Goal: Task Accomplishment & Management: Complete application form

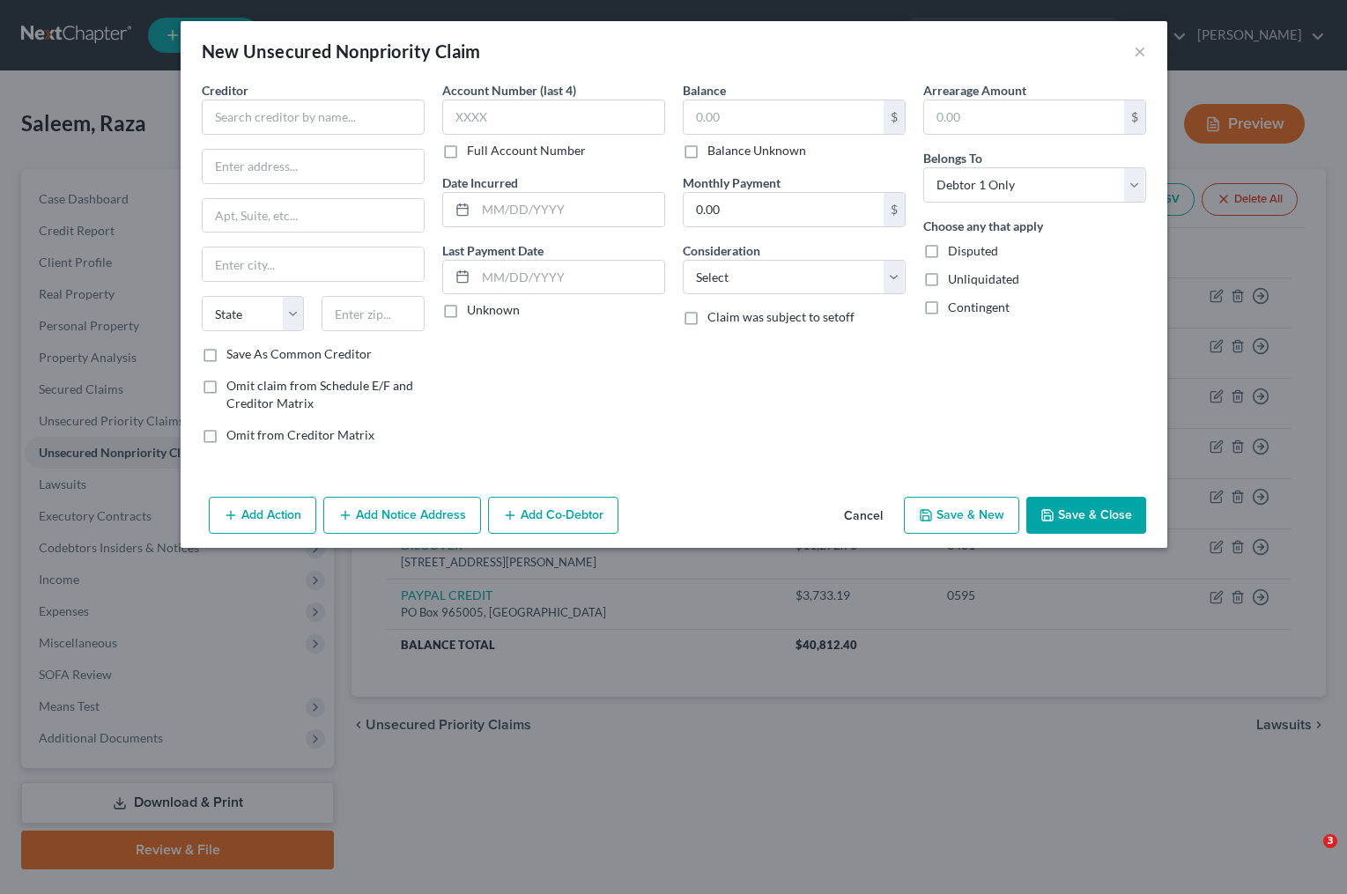
select select "0"
click at [255, 118] on input "text" at bounding box center [313, 117] width 223 height 35
type input "c"
type input "CESC-COVID EIDL-SERVICE CENTER"
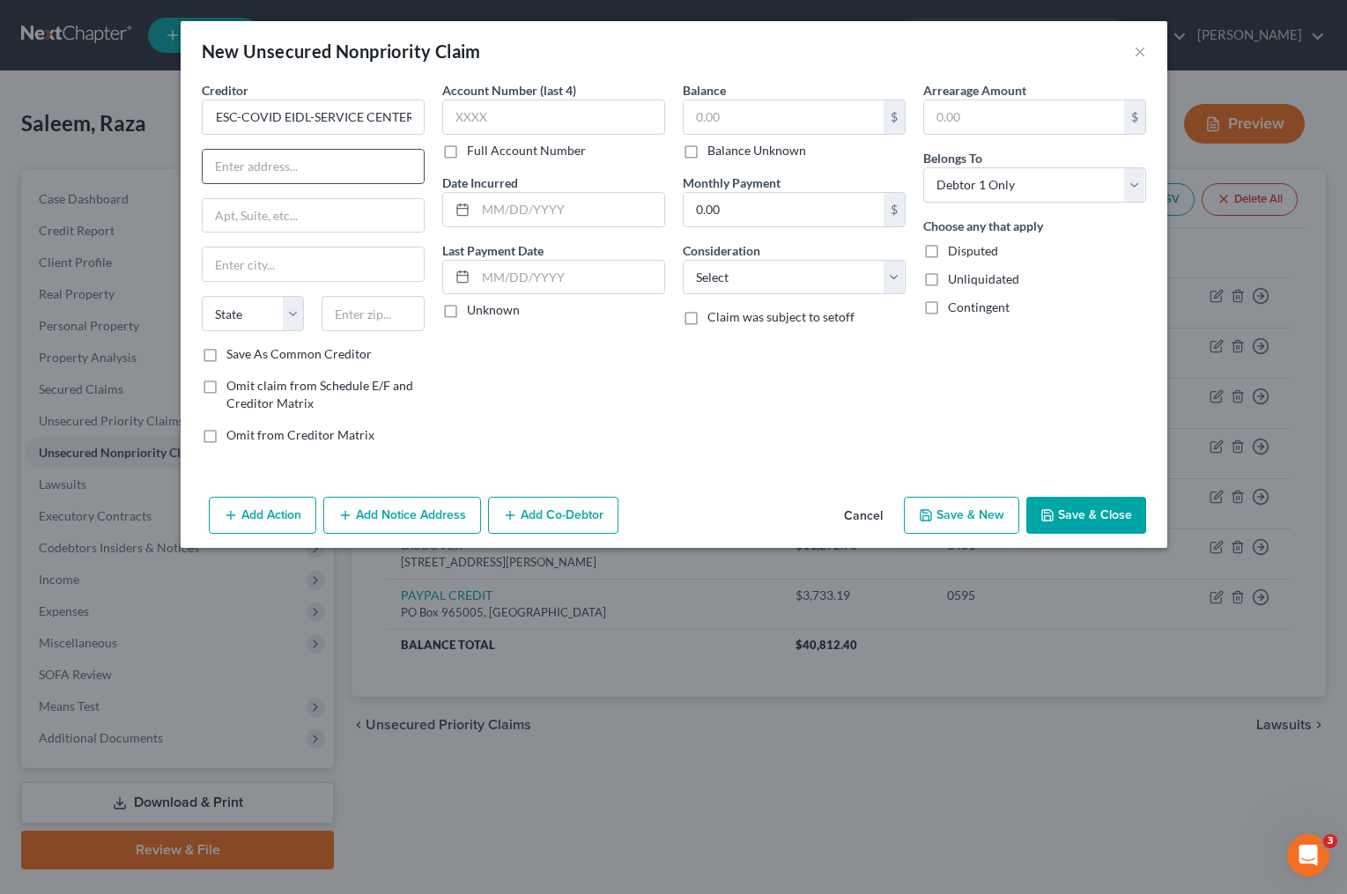
click at [252, 167] on input "text" at bounding box center [313, 166] width 221 height 33
type input "[STREET_ADDRESS]"
click at [250, 263] on input "text" at bounding box center [313, 264] width 221 height 33
type input "[GEOGRAPHIC_DATA]"
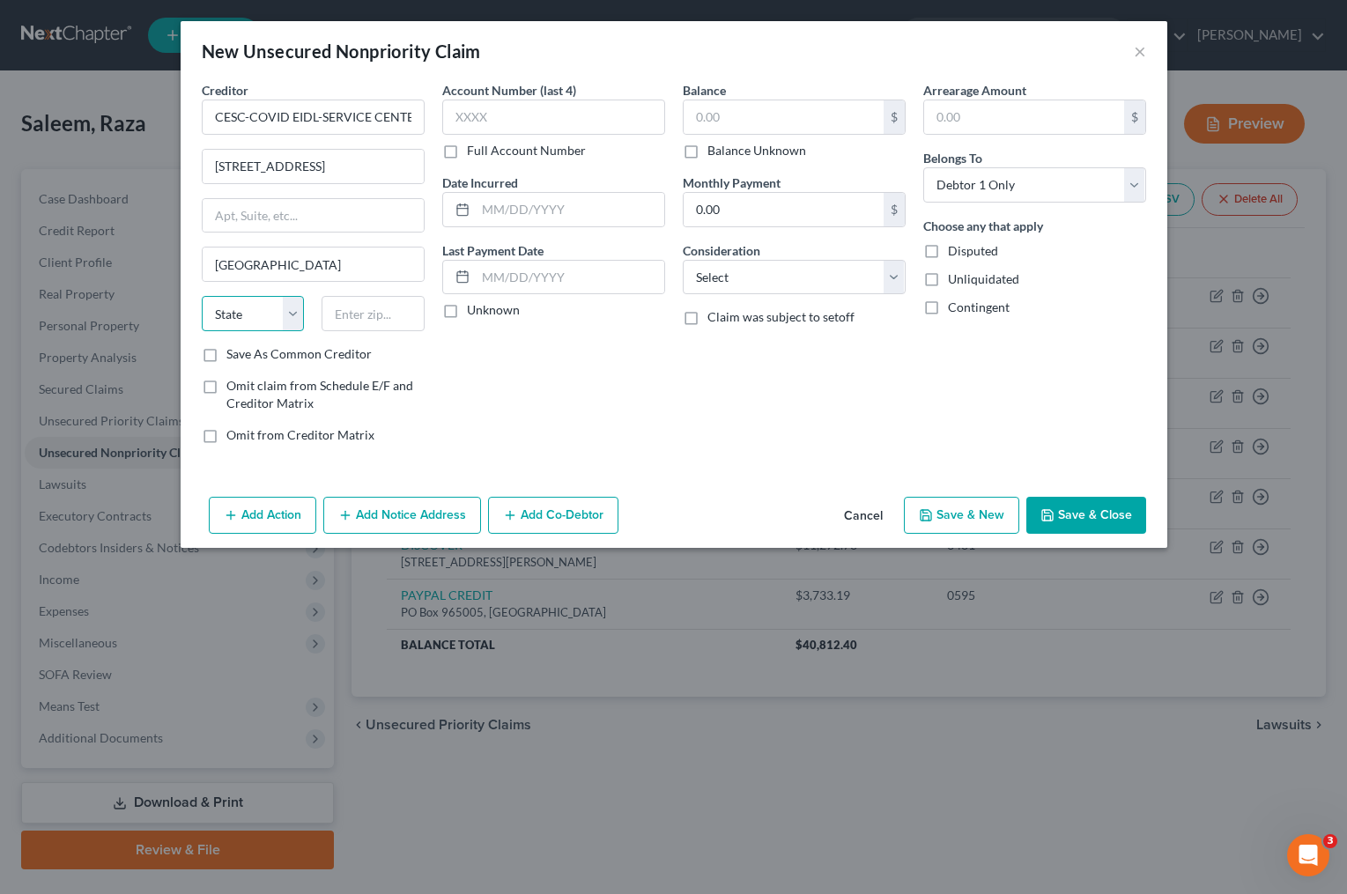
click at [254, 313] on select "State [US_STATE] AK AR AZ CA CO CT DE DC [GEOGRAPHIC_DATA] [GEOGRAPHIC_DATA] GU…" at bounding box center [253, 313] width 103 height 35
select select "45"
click at [368, 317] on input "text" at bounding box center [373, 313] width 103 height 35
type input "76155"
click at [363, 168] on input "[STREET_ADDRESS]" at bounding box center [313, 166] width 221 height 33
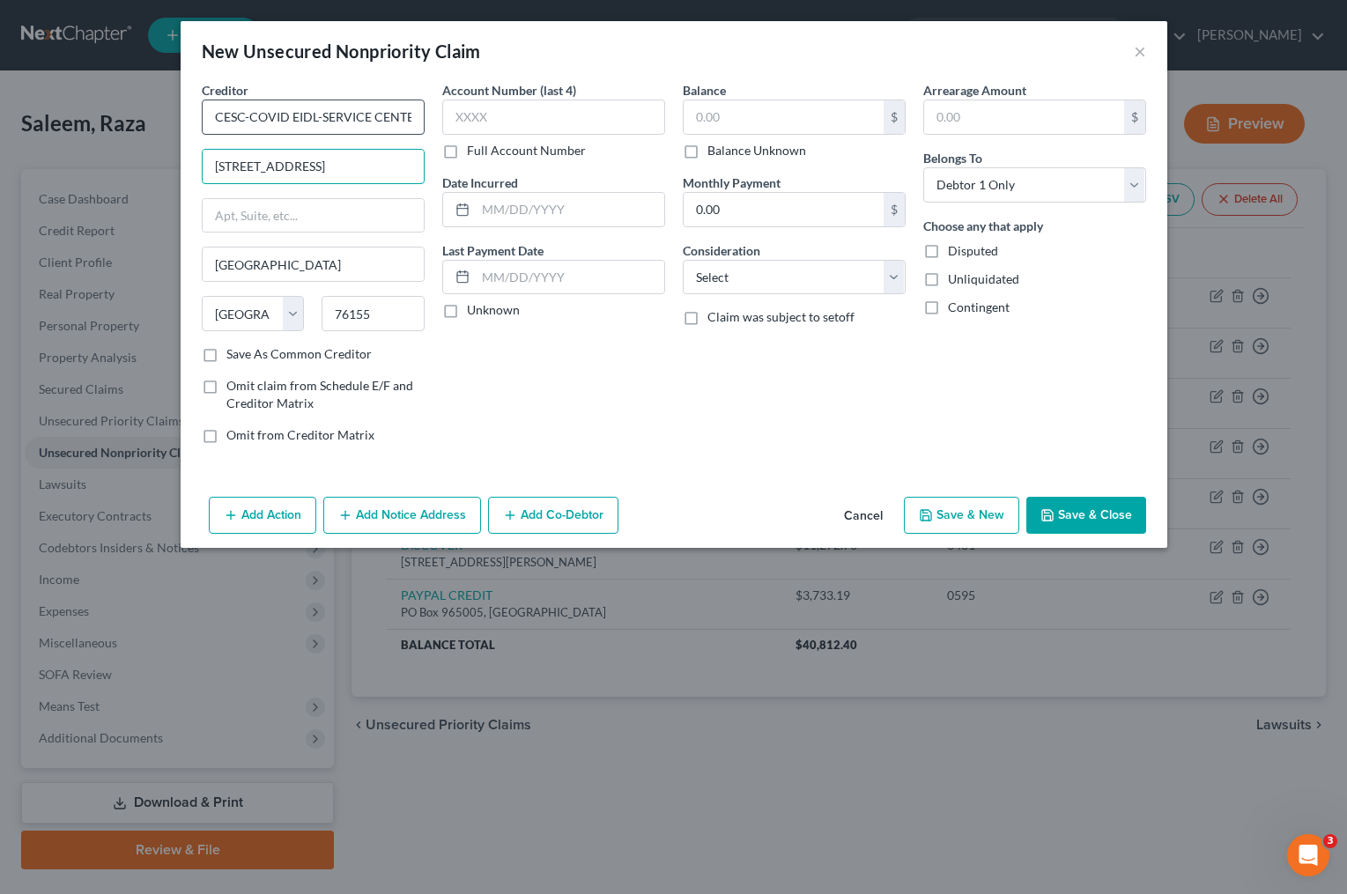
type input "[STREET_ADDRESS]"
click at [379, 112] on input "CESC-COVID EIDL-SERVICE CENTER" at bounding box center [313, 117] width 223 height 35
click at [504, 121] on input "text" at bounding box center [553, 117] width 223 height 35
type input "7906"
click at [494, 212] on input "text" at bounding box center [570, 209] width 189 height 33
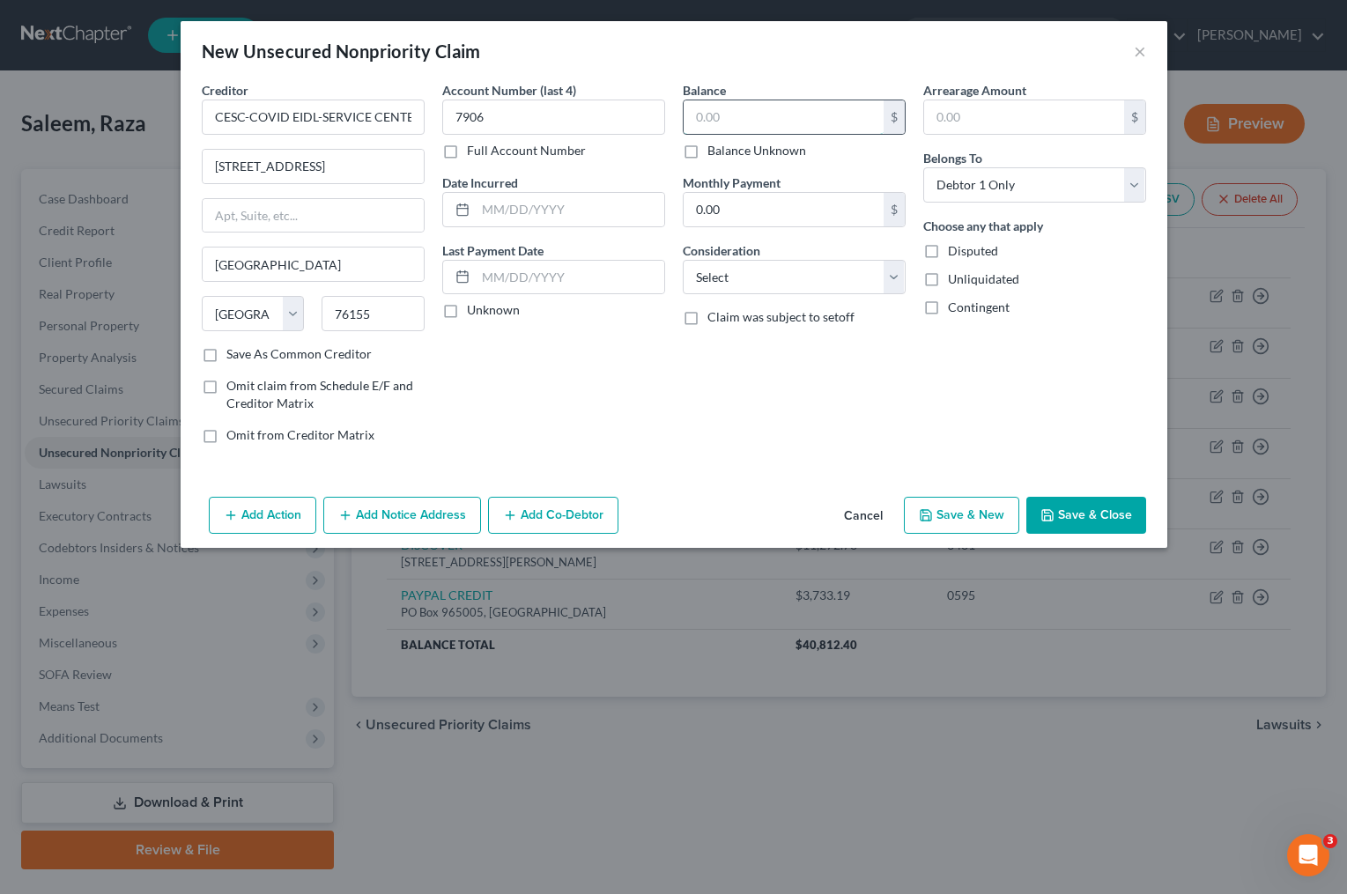
click at [766, 122] on input "text" at bounding box center [784, 116] width 200 height 33
type input "42,800"
click at [814, 278] on select "Select Cable / Satellite Services Collection Agency Credit Card Debt Debt Couns…" at bounding box center [794, 277] width 223 height 35
select select "14"
click at [683, 260] on select "Select Cable / Satellite Services Collection Agency Credit Card Debt Debt Couns…" at bounding box center [794, 277] width 223 height 35
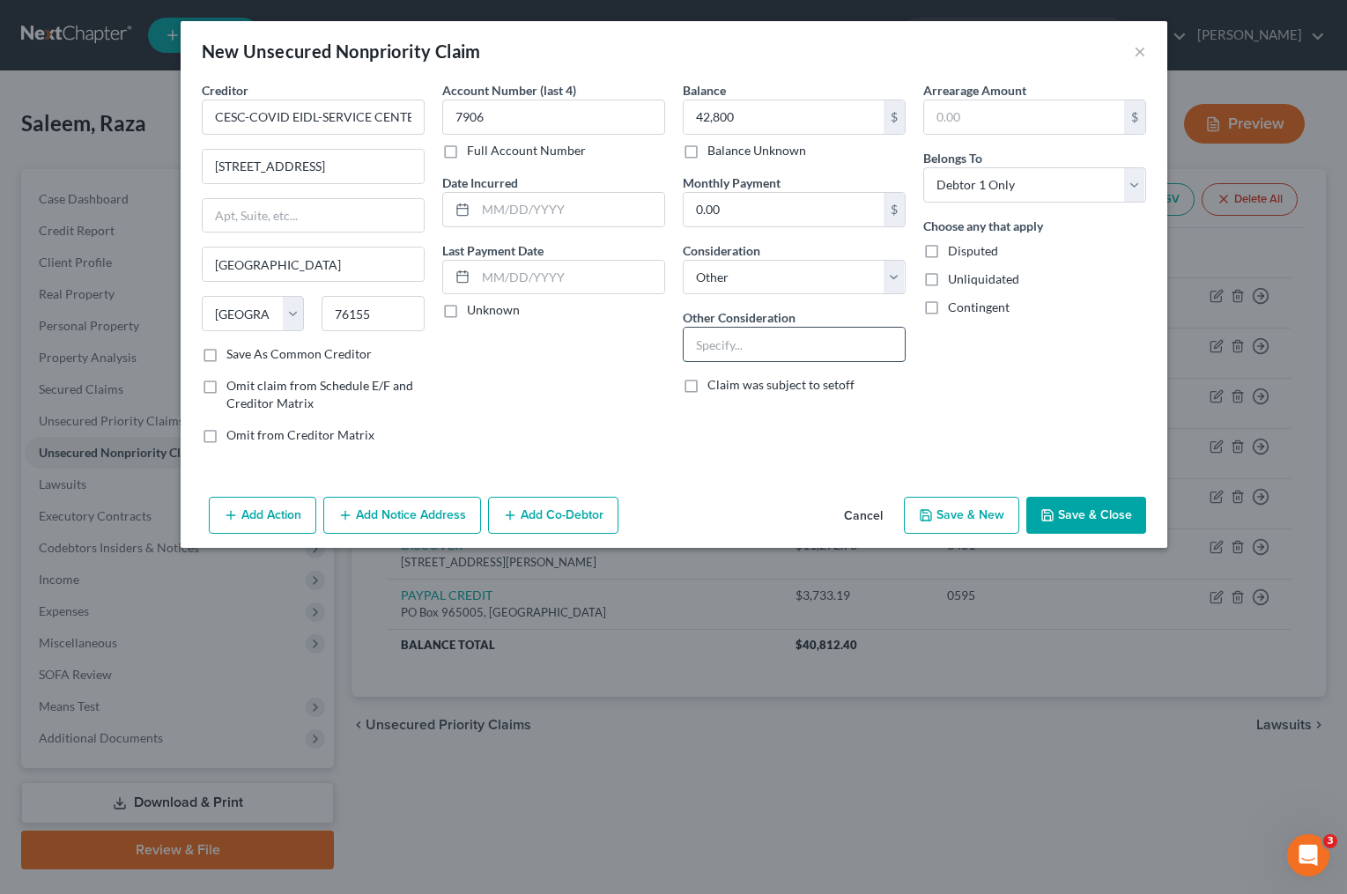
click at [754, 345] on input "text" at bounding box center [794, 344] width 221 height 33
type input "s"
type input "Small Business Loan"
click at [543, 212] on input "text" at bounding box center [570, 209] width 189 height 33
type input "2021"
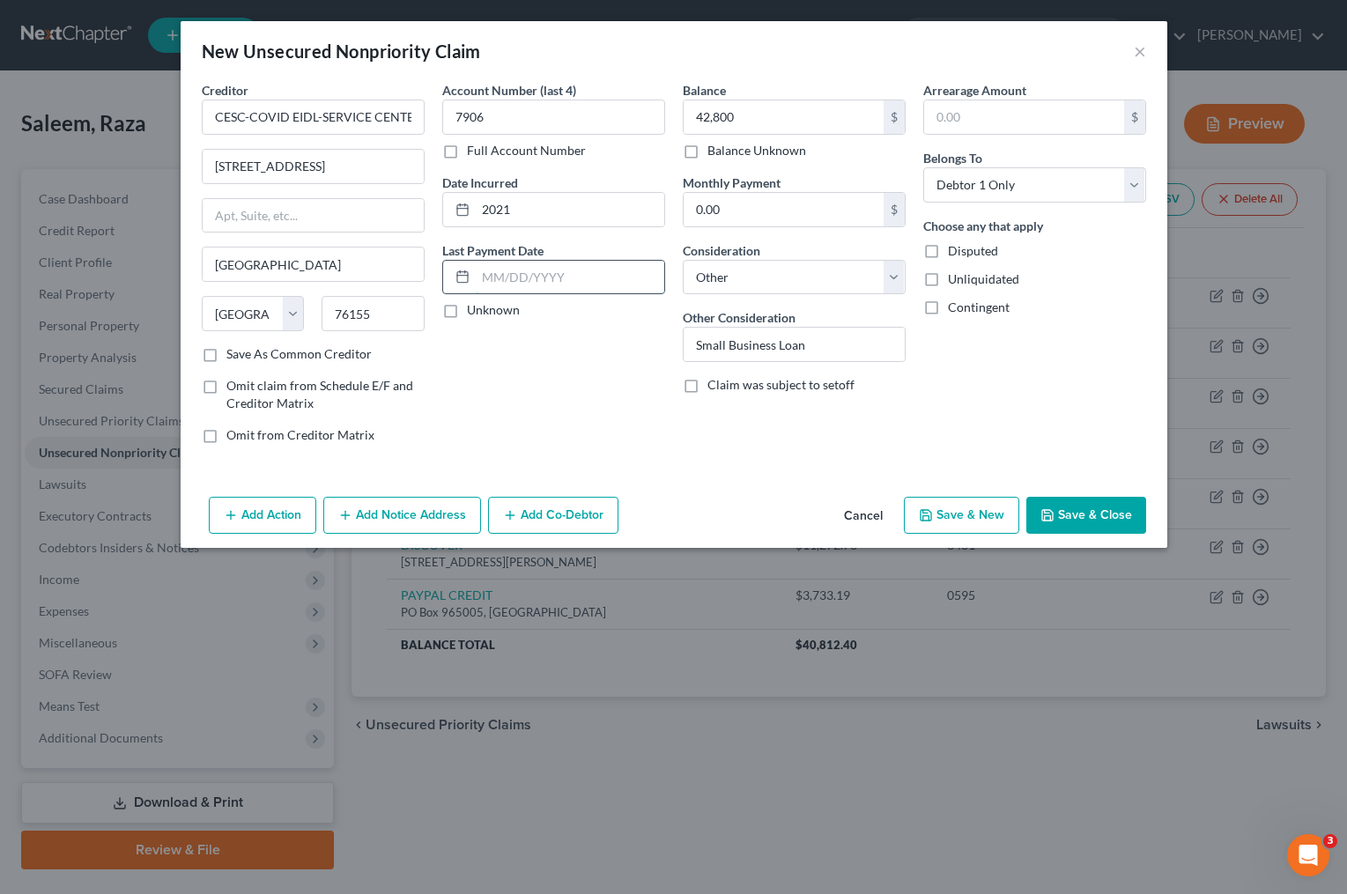
click at [524, 278] on input "text" at bounding box center [570, 277] width 189 height 33
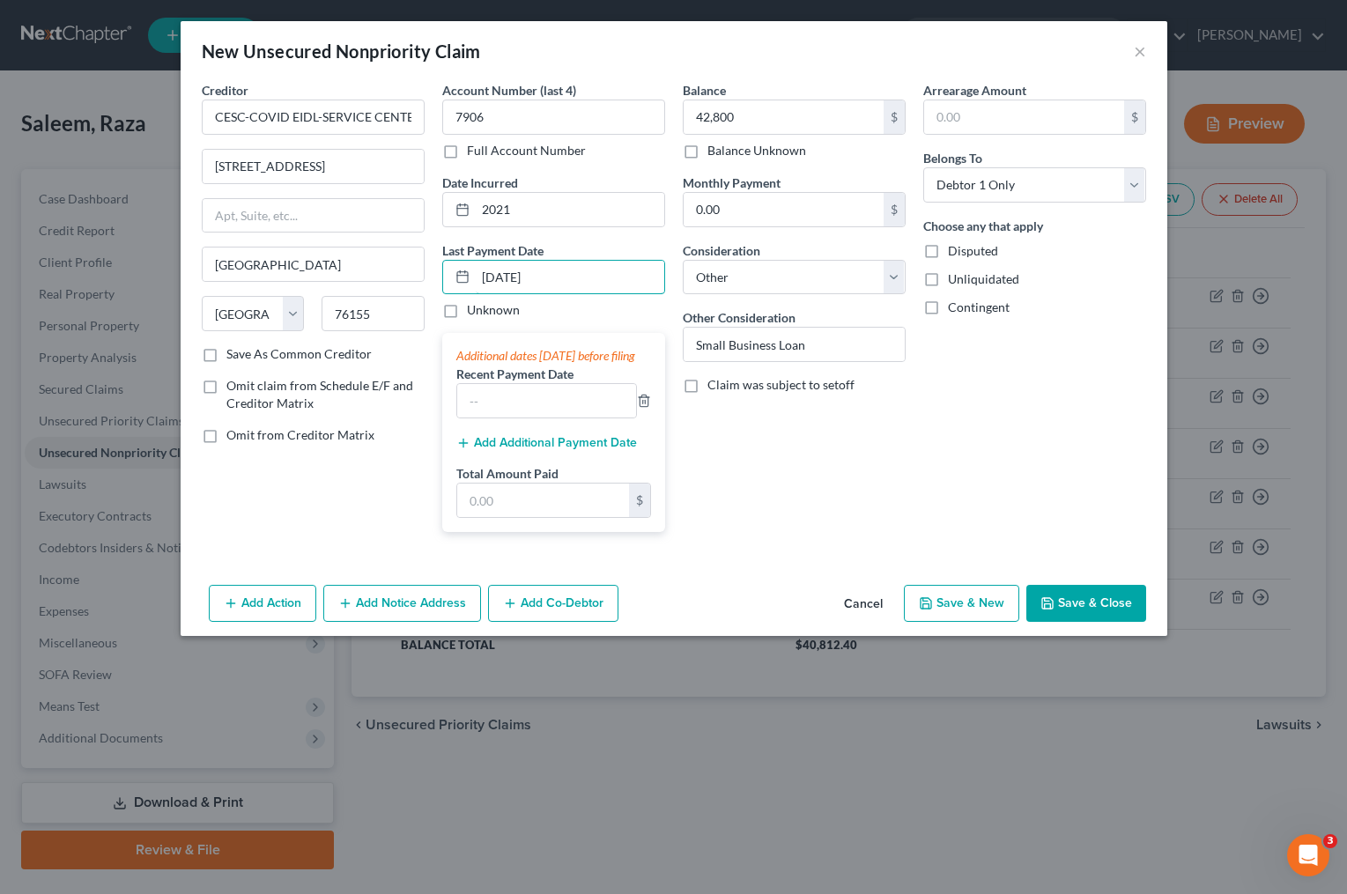
type input "[DATE]"
click at [804, 444] on div "Balance 42,800.00 $ Balance Unknown Balance Undetermined 42,800 $ Balance Unkno…" at bounding box center [794, 313] width 241 height 465
click at [594, 277] on input "[DATE]" at bounding box center [570, 277] width 189 height 33
drag, startPoint x: 594, startPoint y: 277, endPoint x: 450, endPoint y: 287, distance: 144.0
click at [450, 287] on div "[DATE]" at bounding box center [553, 277] width 223 height 35
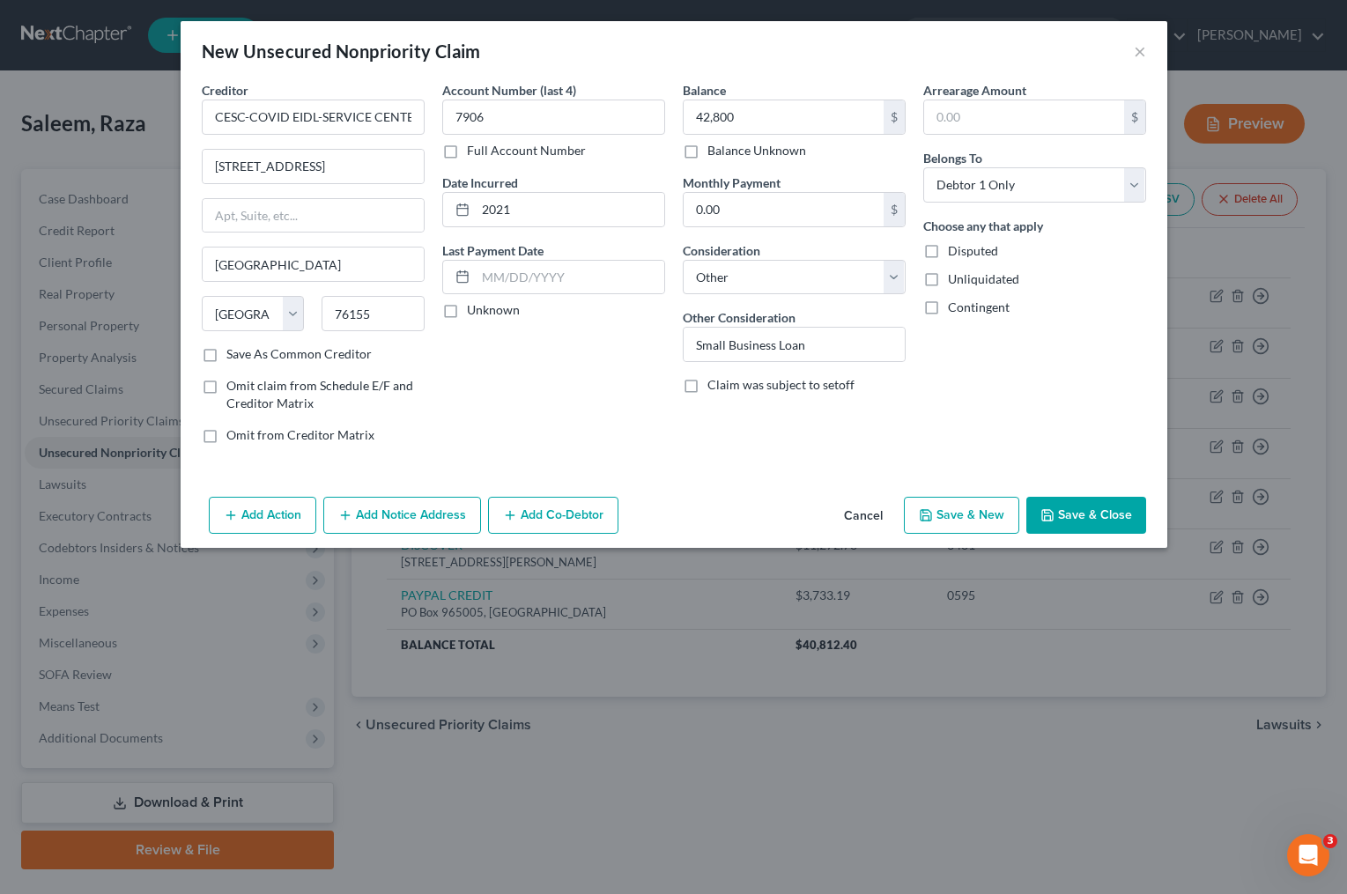
click at [531, 384] on div "Account Number (last 4) 7906 Full Account Number Date Incurred 2021 Last Paymen…" at bounding box center [554, 269] width 241 height 377
click at [1062, 514] on button "Save & Close" at bounding box center [1087, 515] width 120 height 37
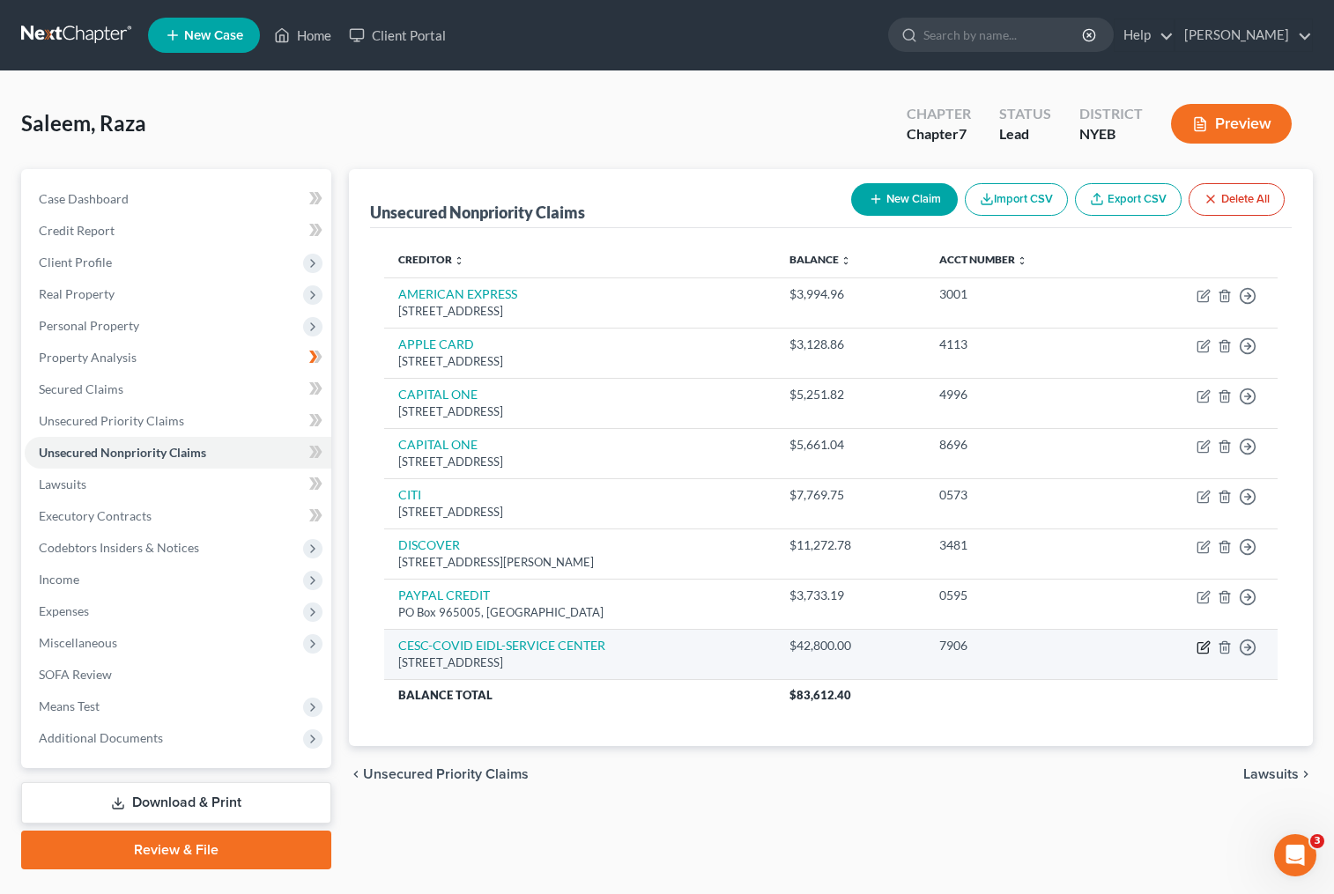
click at [1202, 649] on icon "button" at bounding box center [1205, 646] width 8 height 8
select select "45"
select select "14"
select select "0"
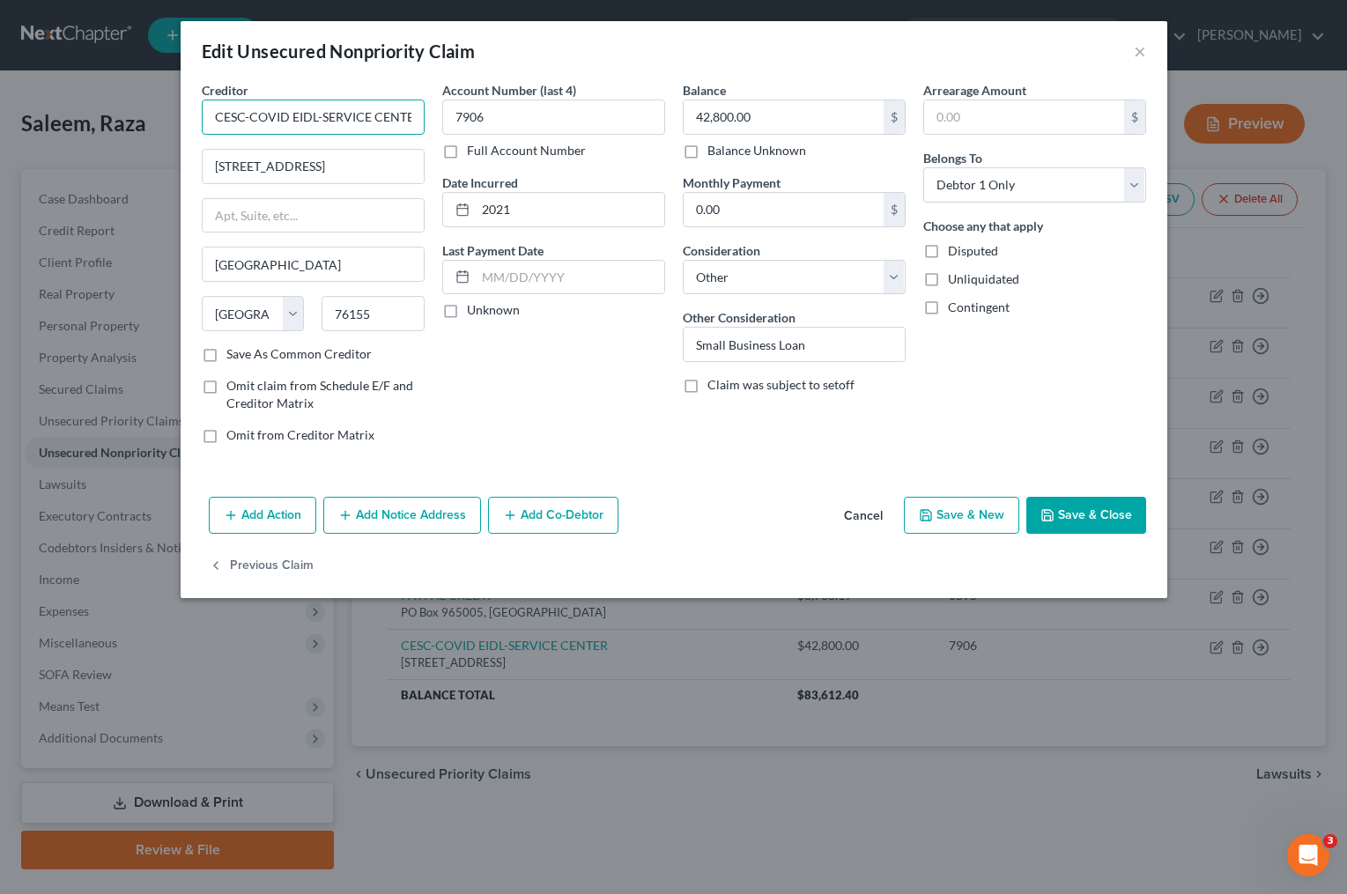
click at [322, 115] on input "CESC-COVID EIDL-SERVICE CENTER" at bounding box center [313, 117] width 223 height 35
click at [630, 389] on div "Account Number (last 4) 7906 Full Account Number Date Incurred 2021 Last Paymen…" at bounding box center [554, 269] width 241 height 377
click at [244, 117] on input "CESC-COVID EIDL SERVICE CENTER" at bounding box center [313, 117] width 223 height 35
click at [252, 117] on input "CESC -COVID EIDL SERVICE CENTER" at bounding box center [313, 117] width 223 height 35
type input "CESC - COVID EIDL SERVICE CENTER"
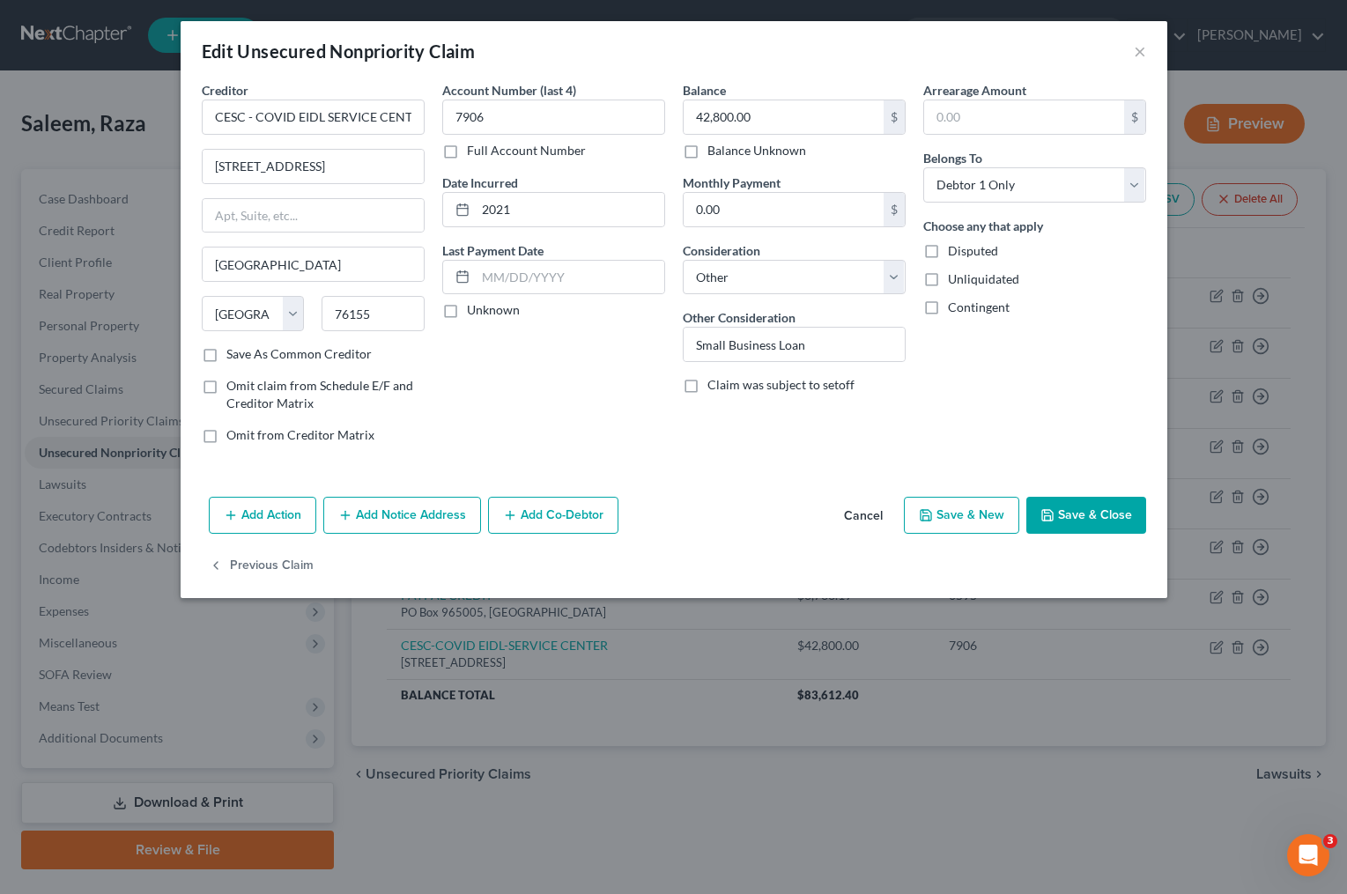
click at [590, 364] on div "Account Number (last 4) 7906 Full Account Number Date Incurred 2021 Last Paymen…" at bounding box center [554, 269] width 241 height 377
click at [1074, 521] on button "Save & Close" at bounding box center [1087, 515] width 120 height 37
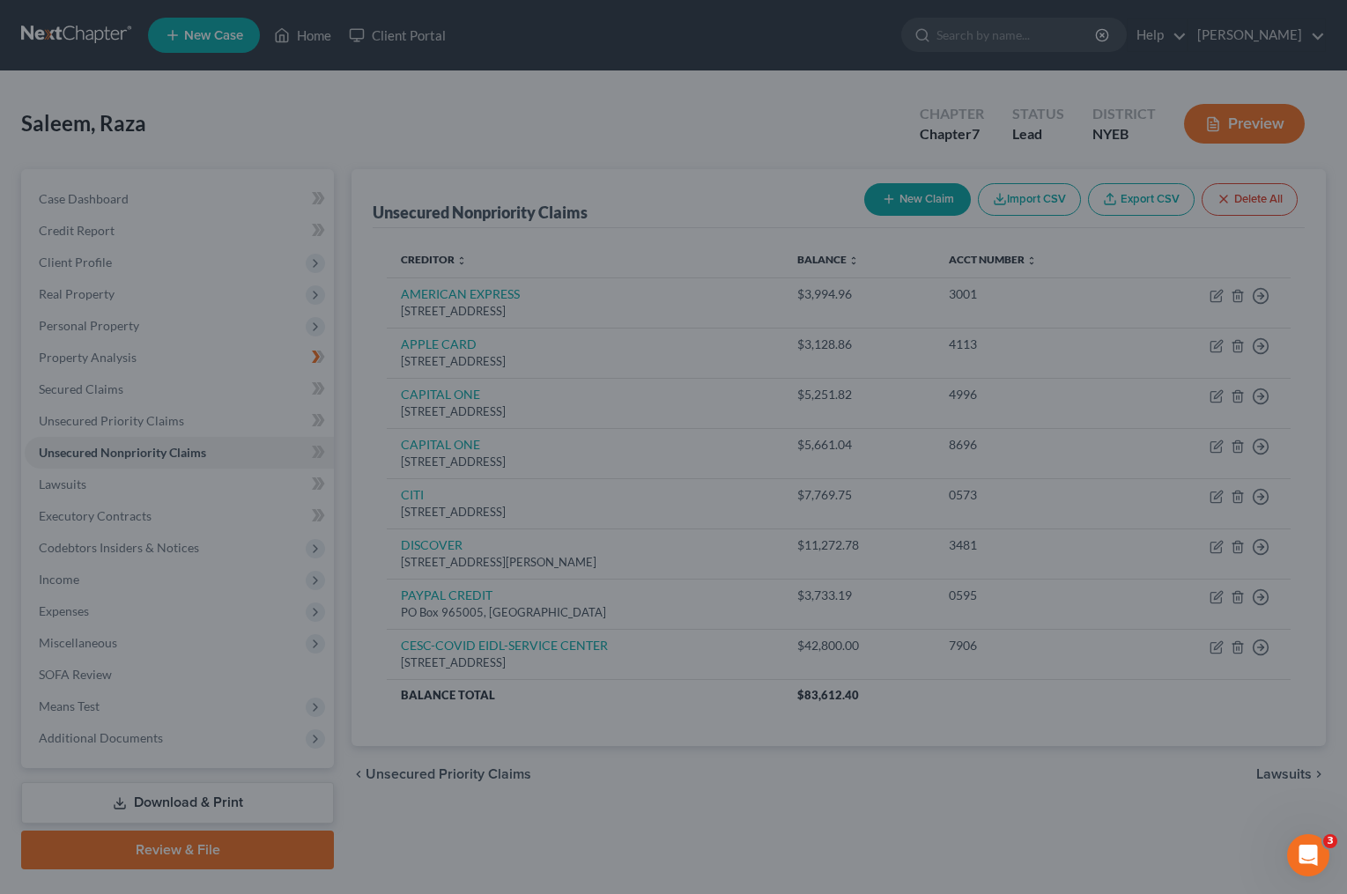
type input "0"
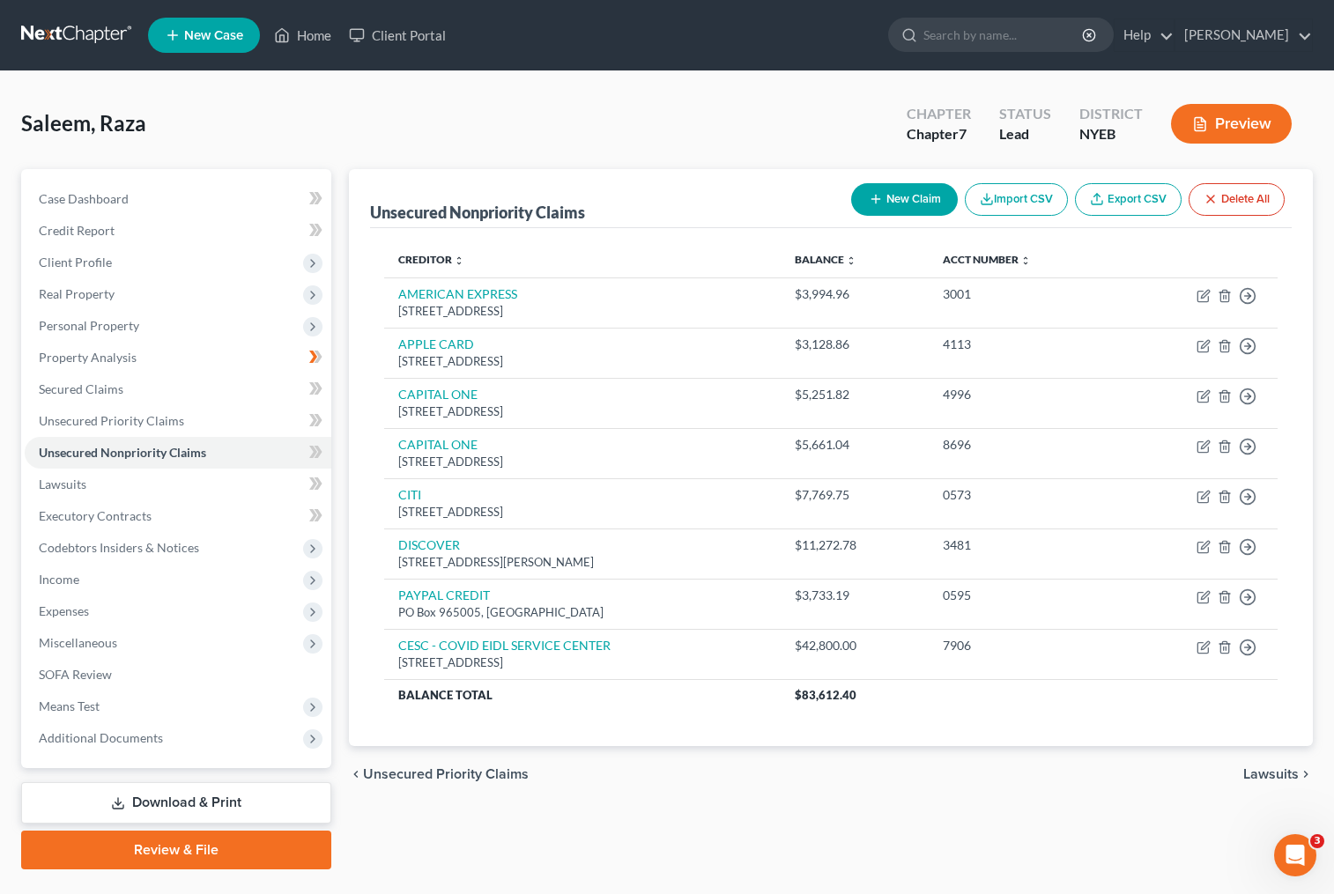
click at [1219, 123] on button "Preview" at bounding box center [1231, 124] width 121 height 40
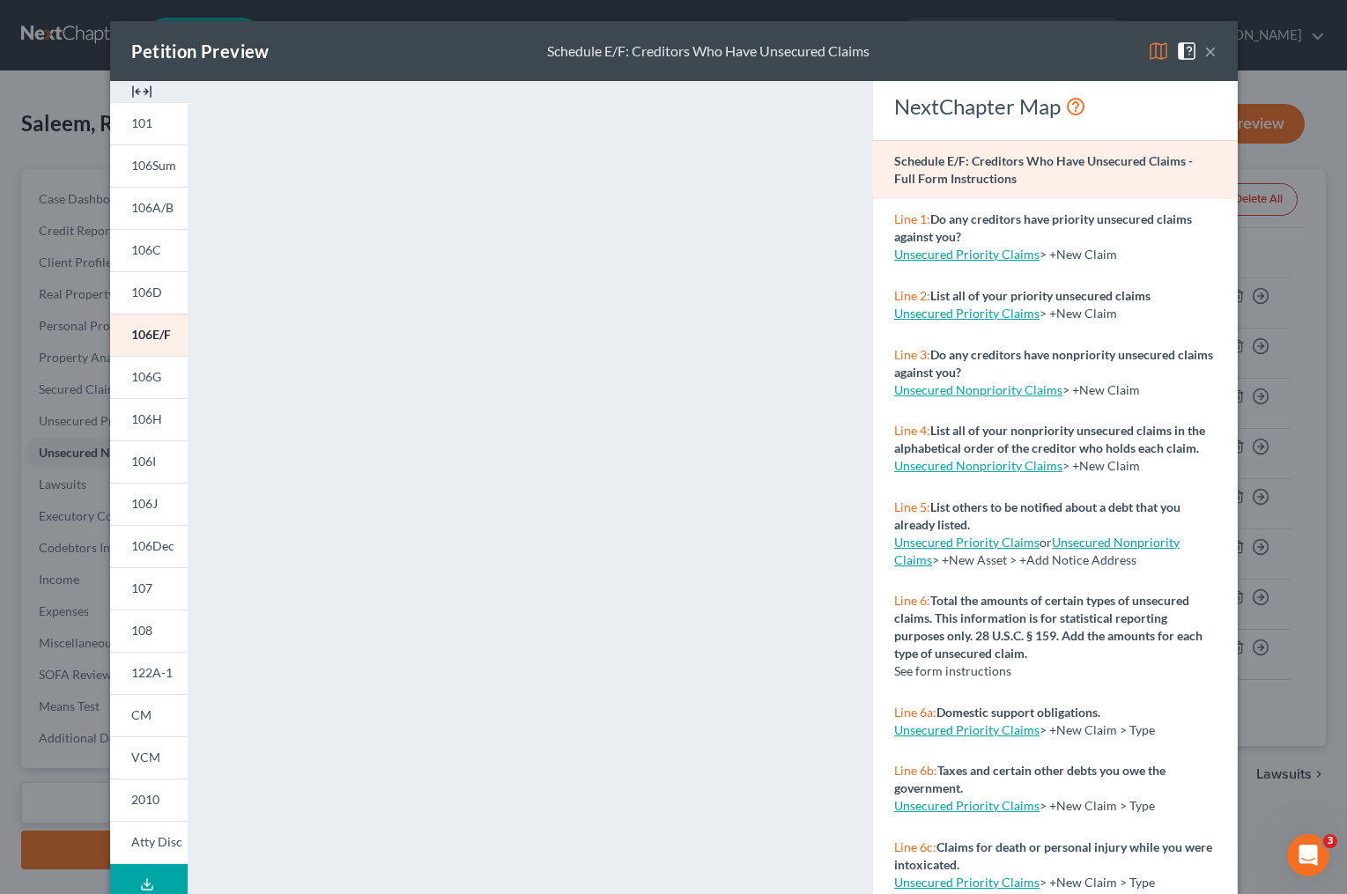
click at [1215, 37] on div "Petition Preview Schedule E/F: Creditors Who Have Unsecured Claims ×" at bounding box center [674, 51] width 1128 height 60
click at [1205, 46] on button "×" at bounding box center [1211, 51] width 12 height 21
